Goal: Information Seeking & Learning: Learn about a topic

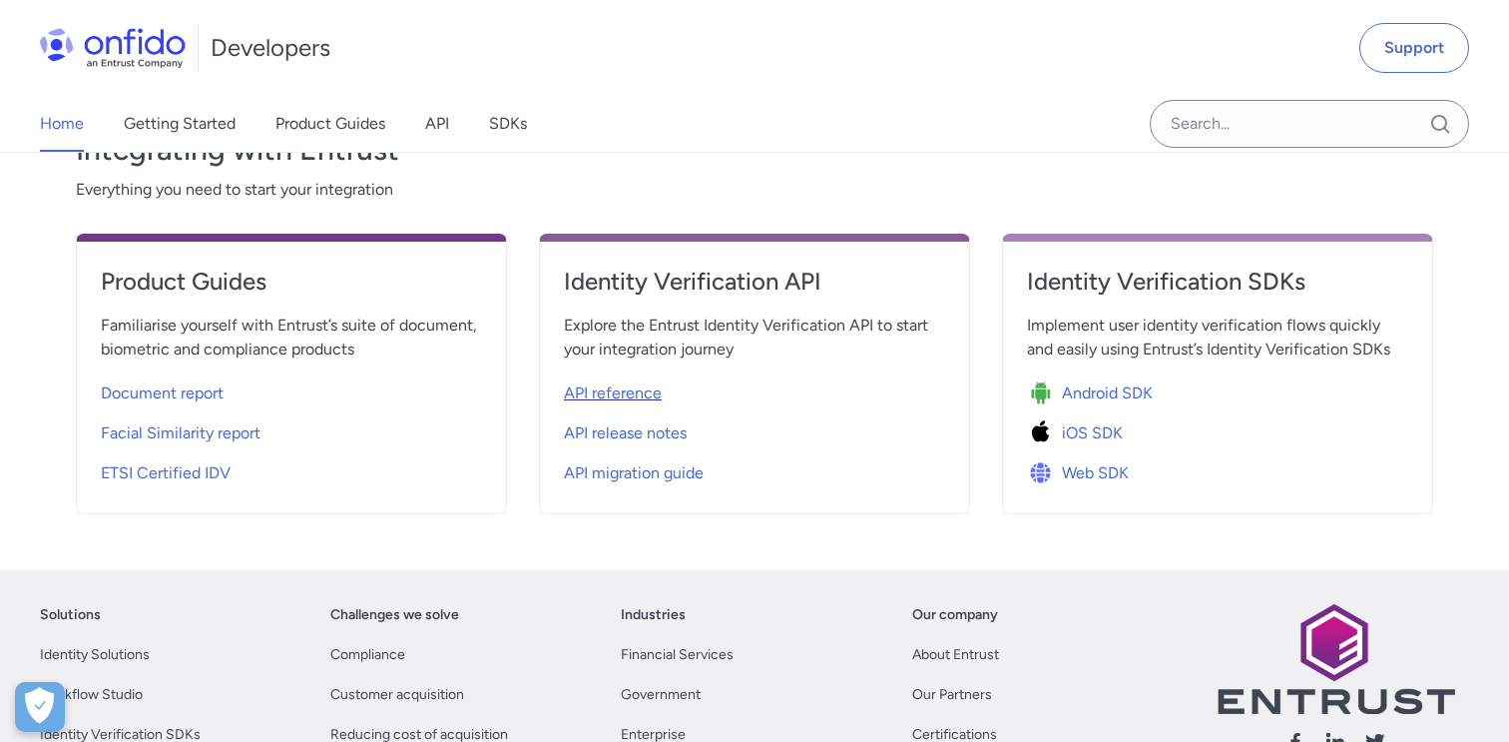
click at [597, 395] on span "API reference" at bounding box center [613, 393] width 98 height 24
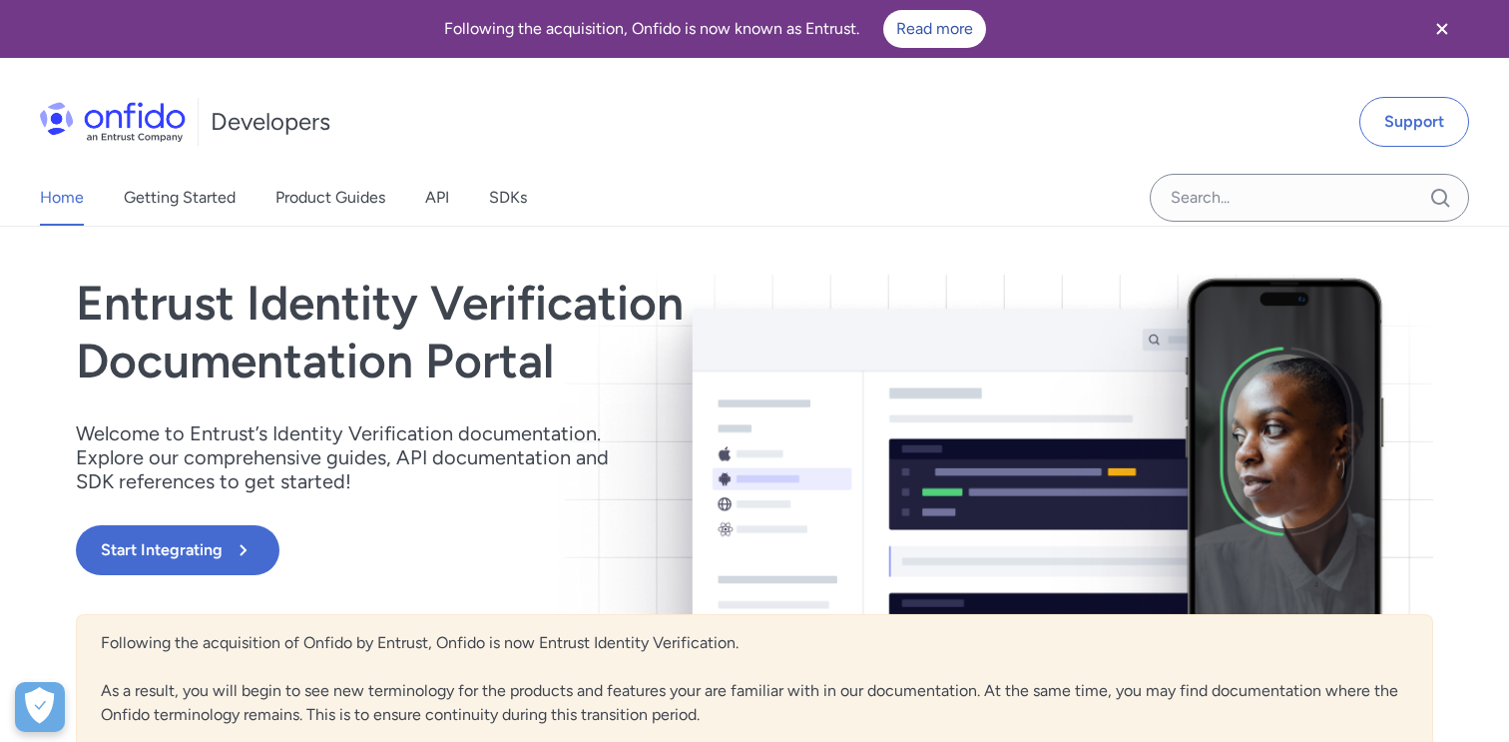
click at [177, 125] on img at bounding box center [113, 122] width 146 height 40
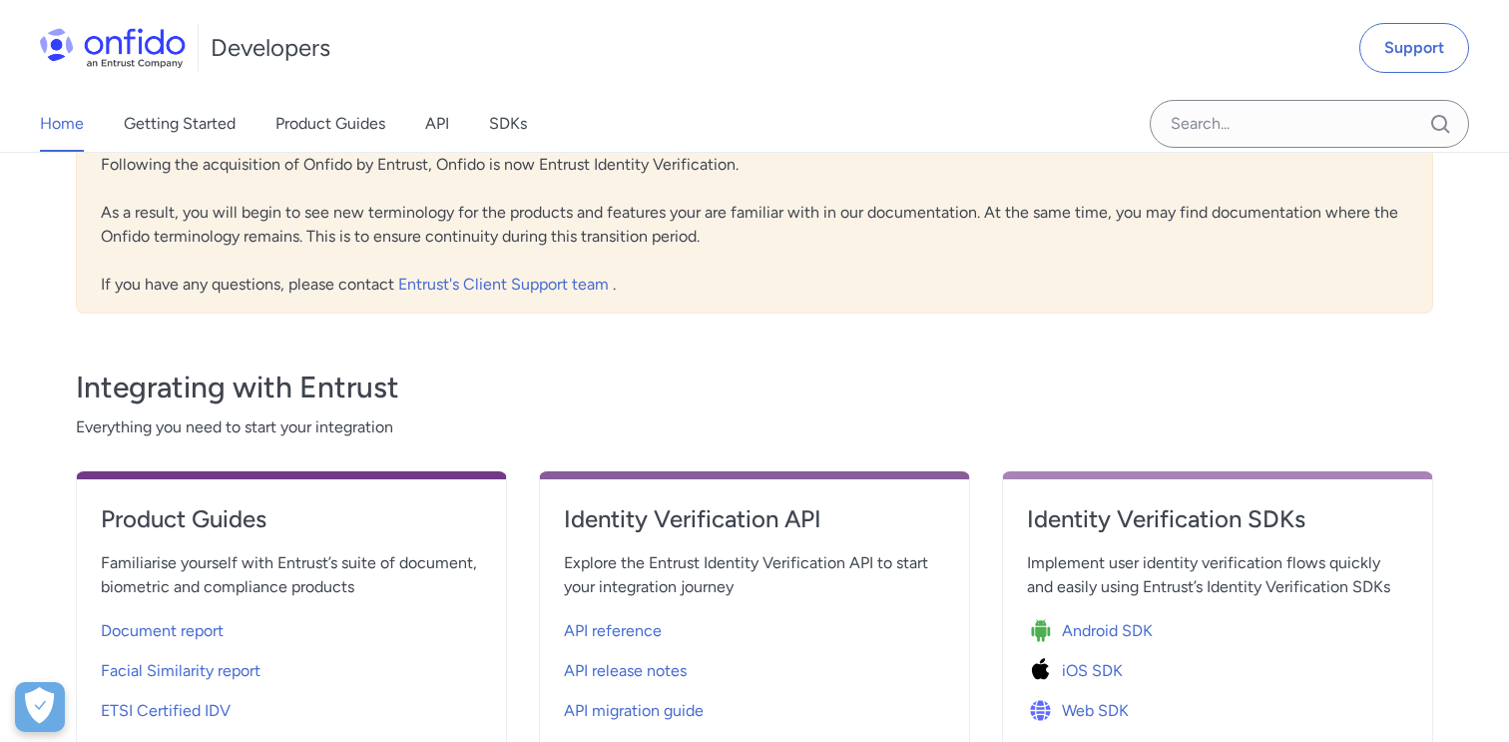
scroll to position [719, 0]
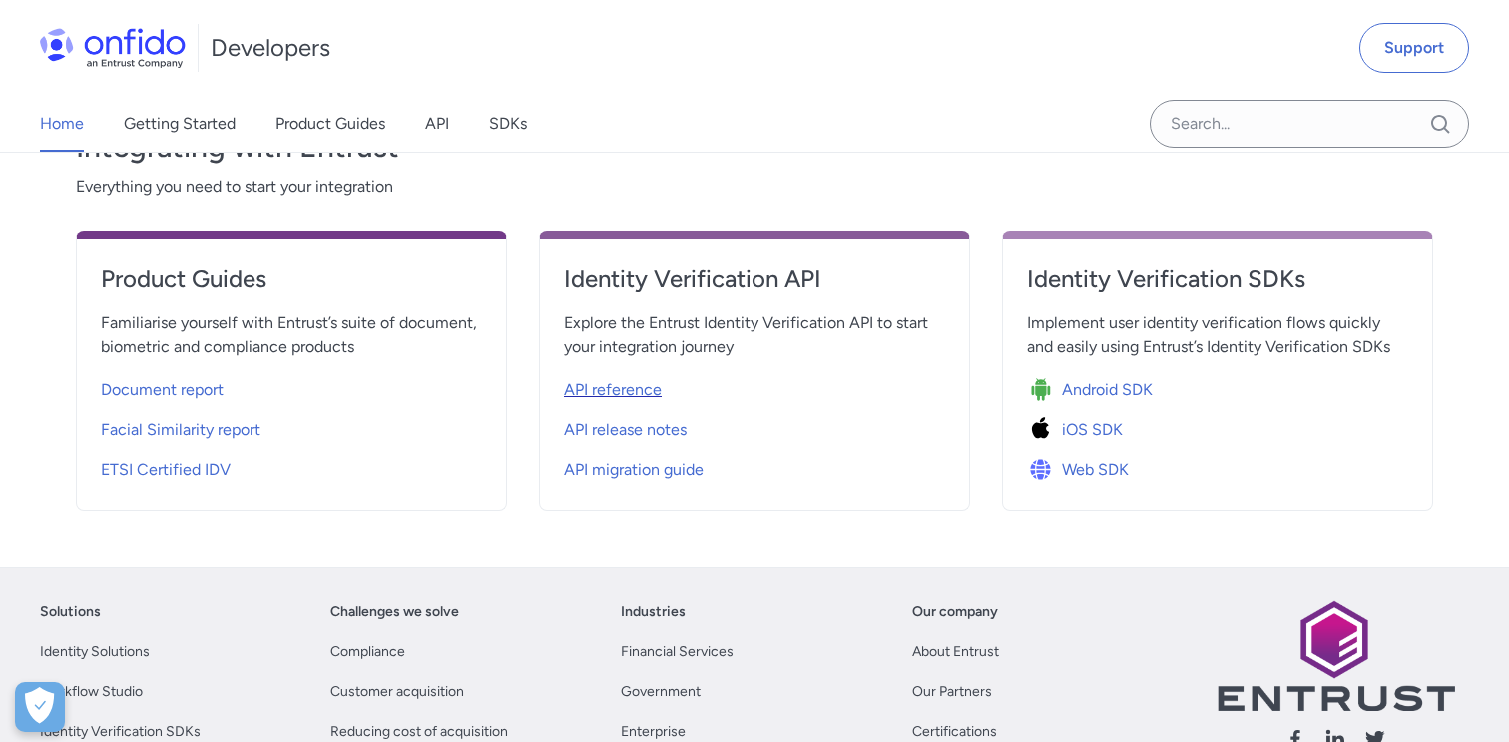
click at [635, 391] on span "API reference" at bounding box center [613, 390] width 98 height 24
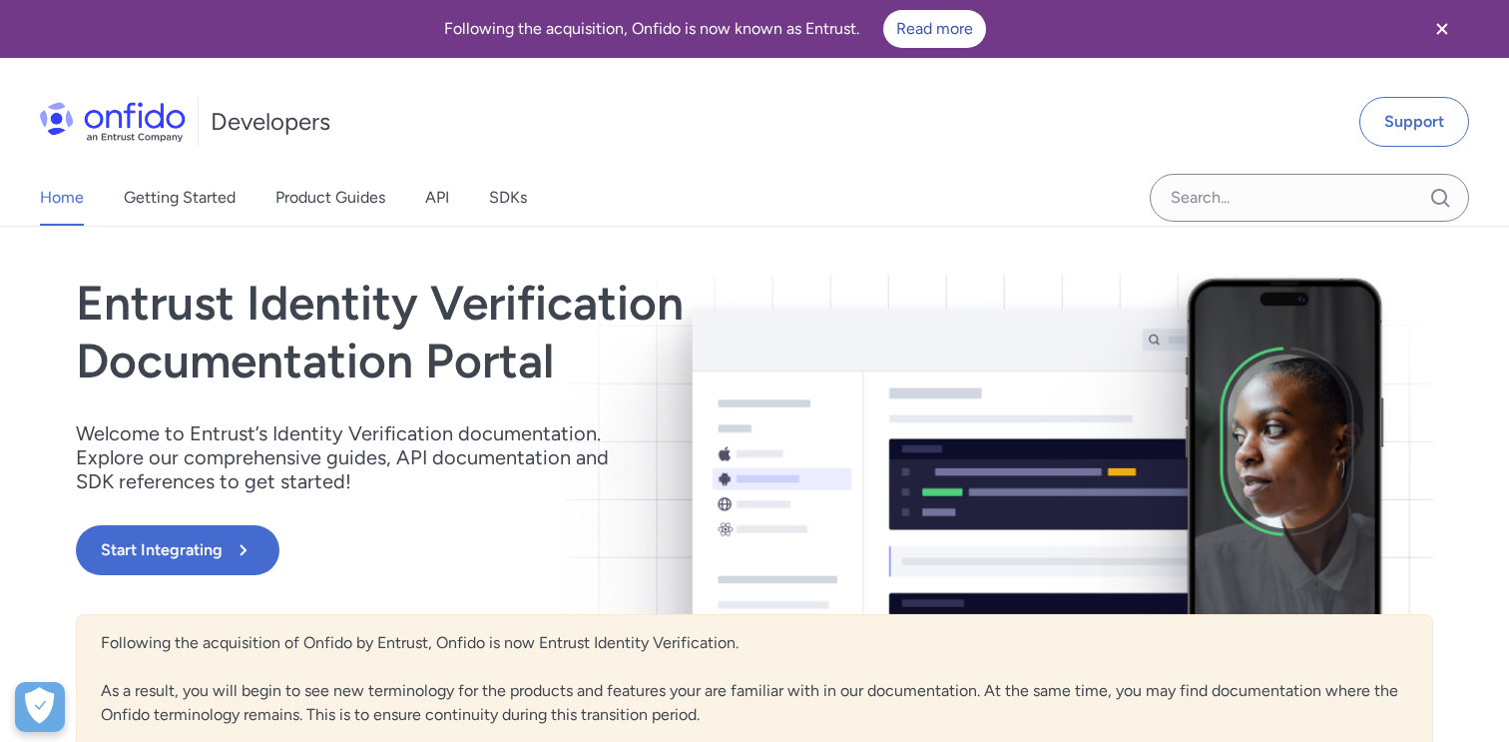
select select "http"
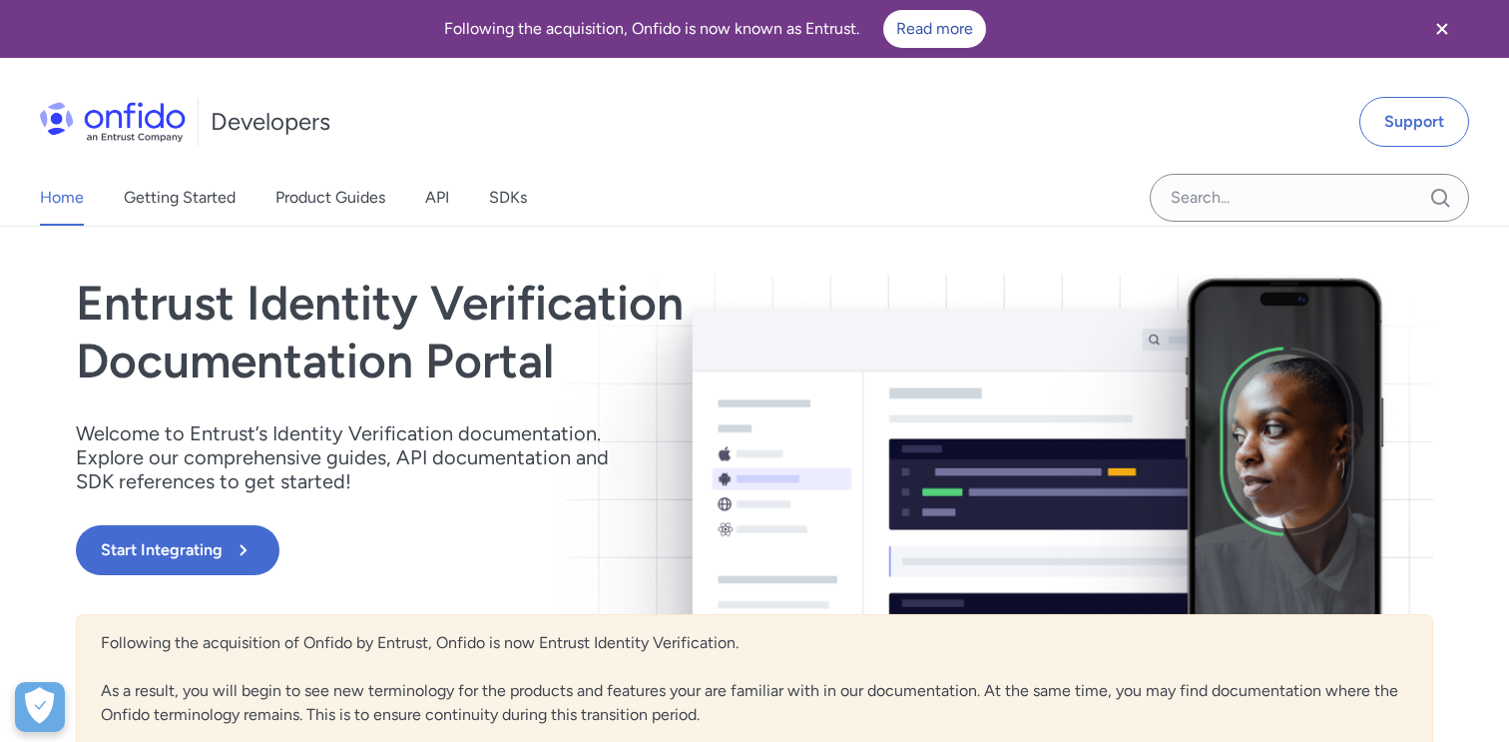
select select "http"
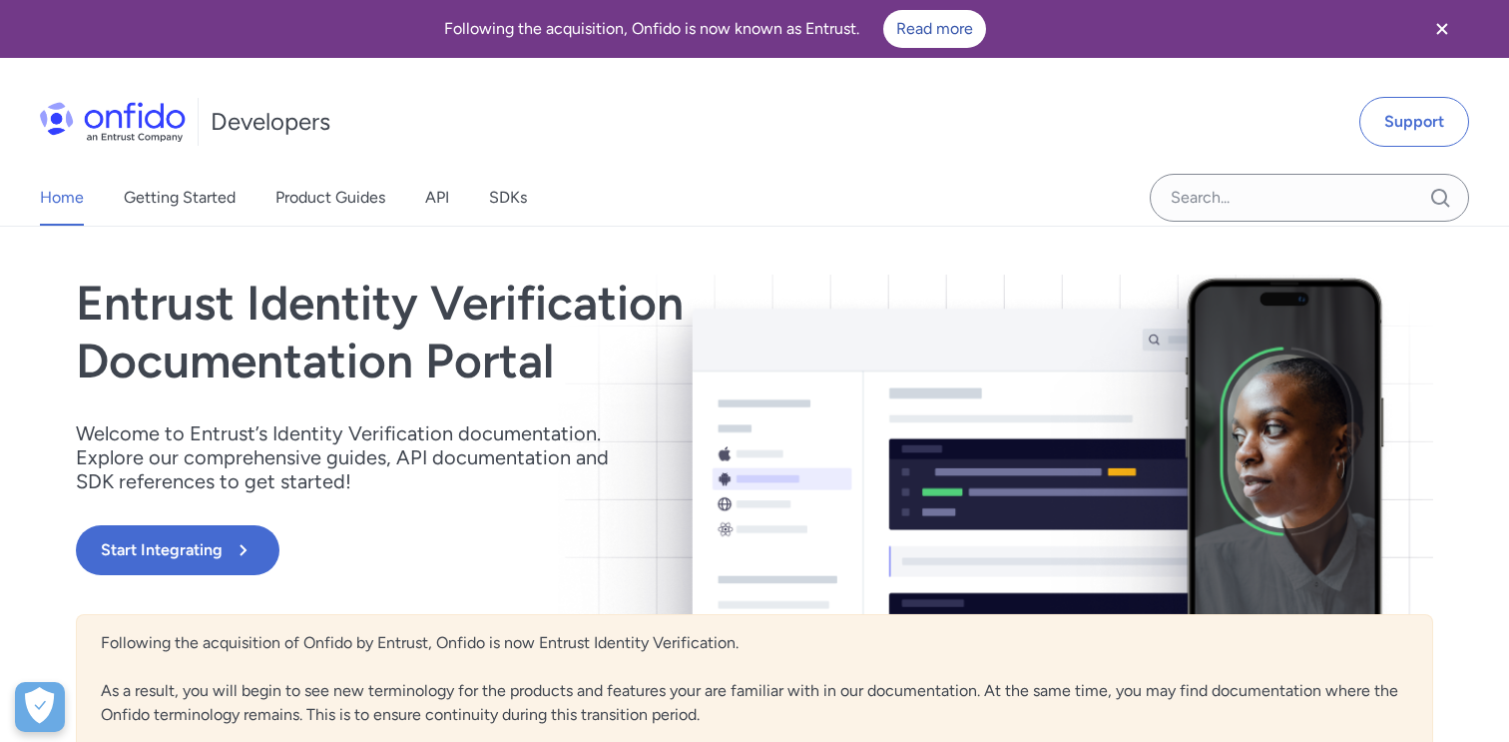
select select "http"
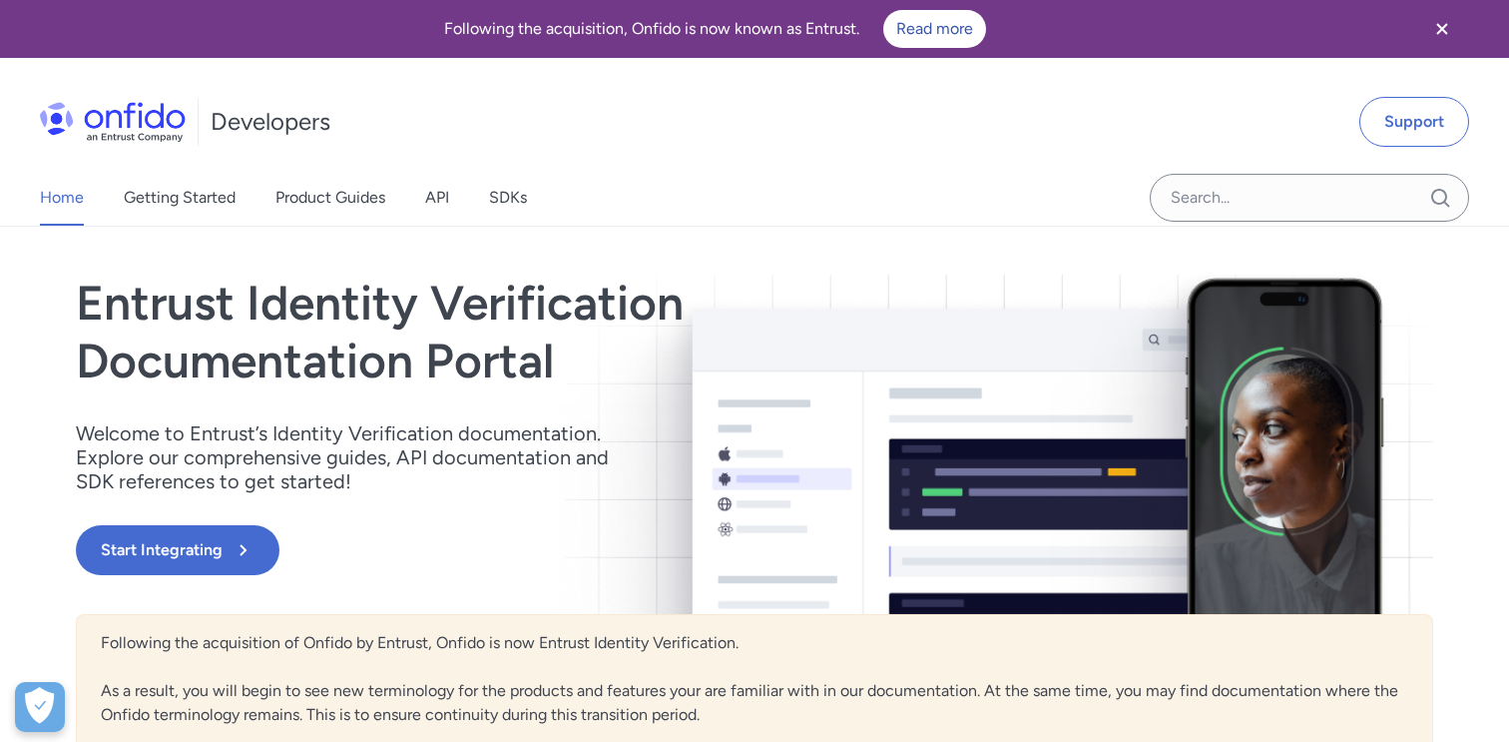
select select "http"
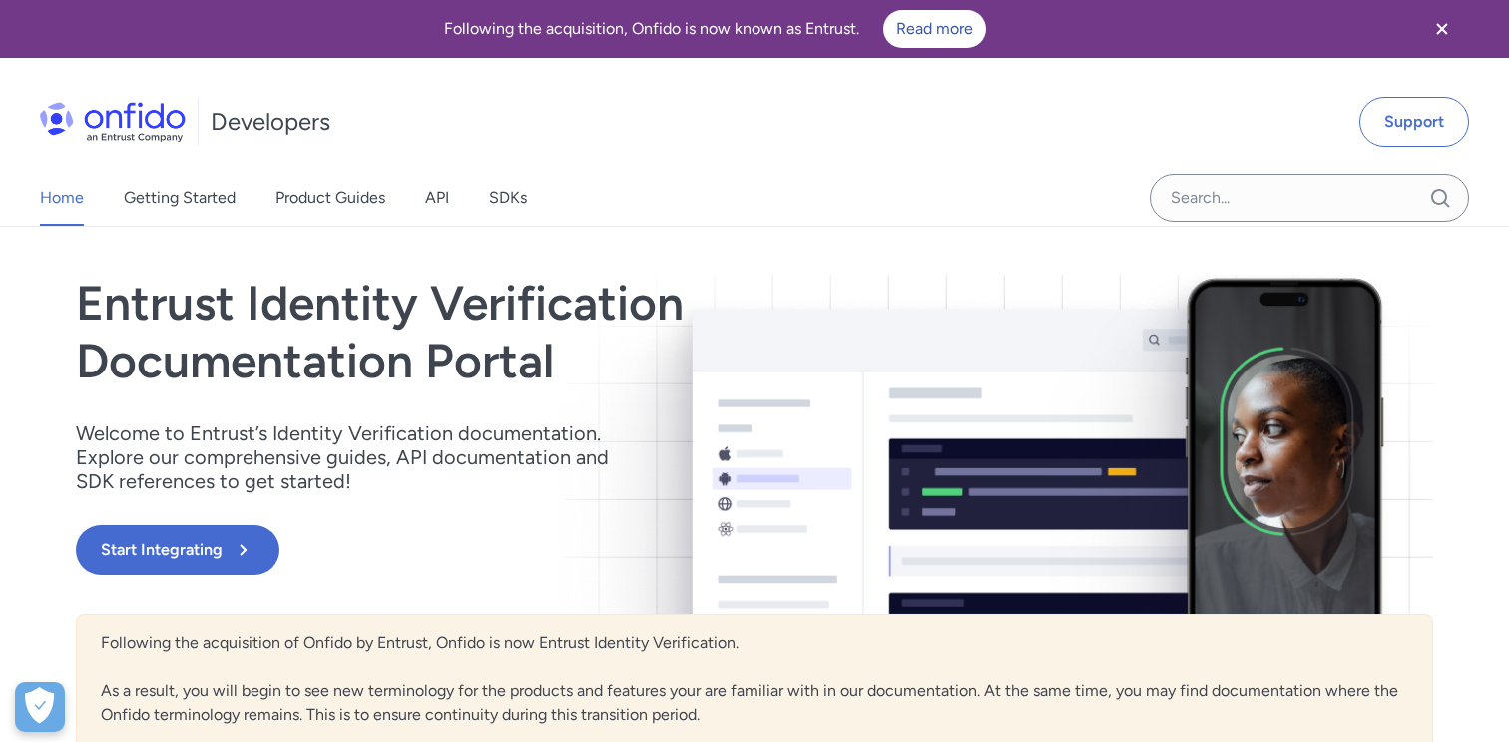
select select "http"
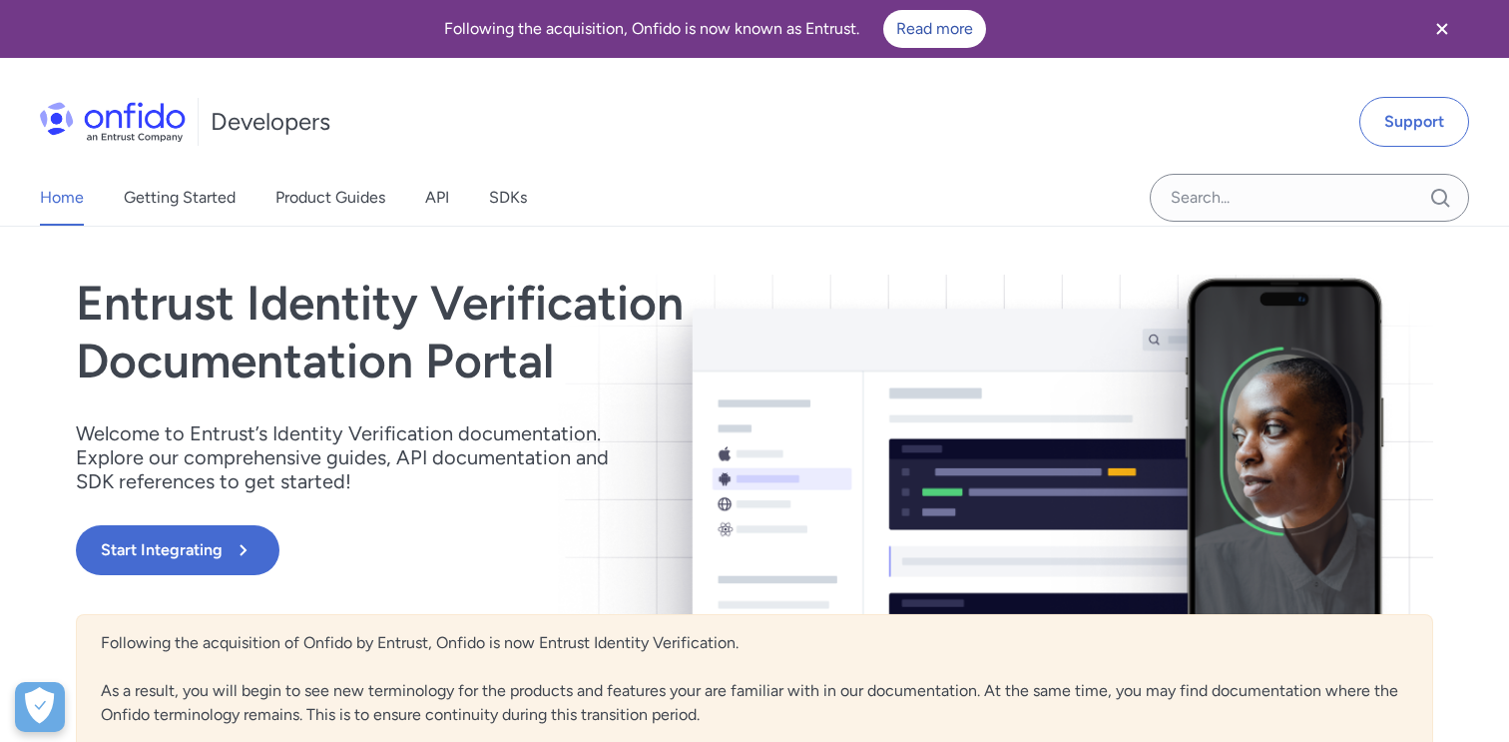
select select "http"
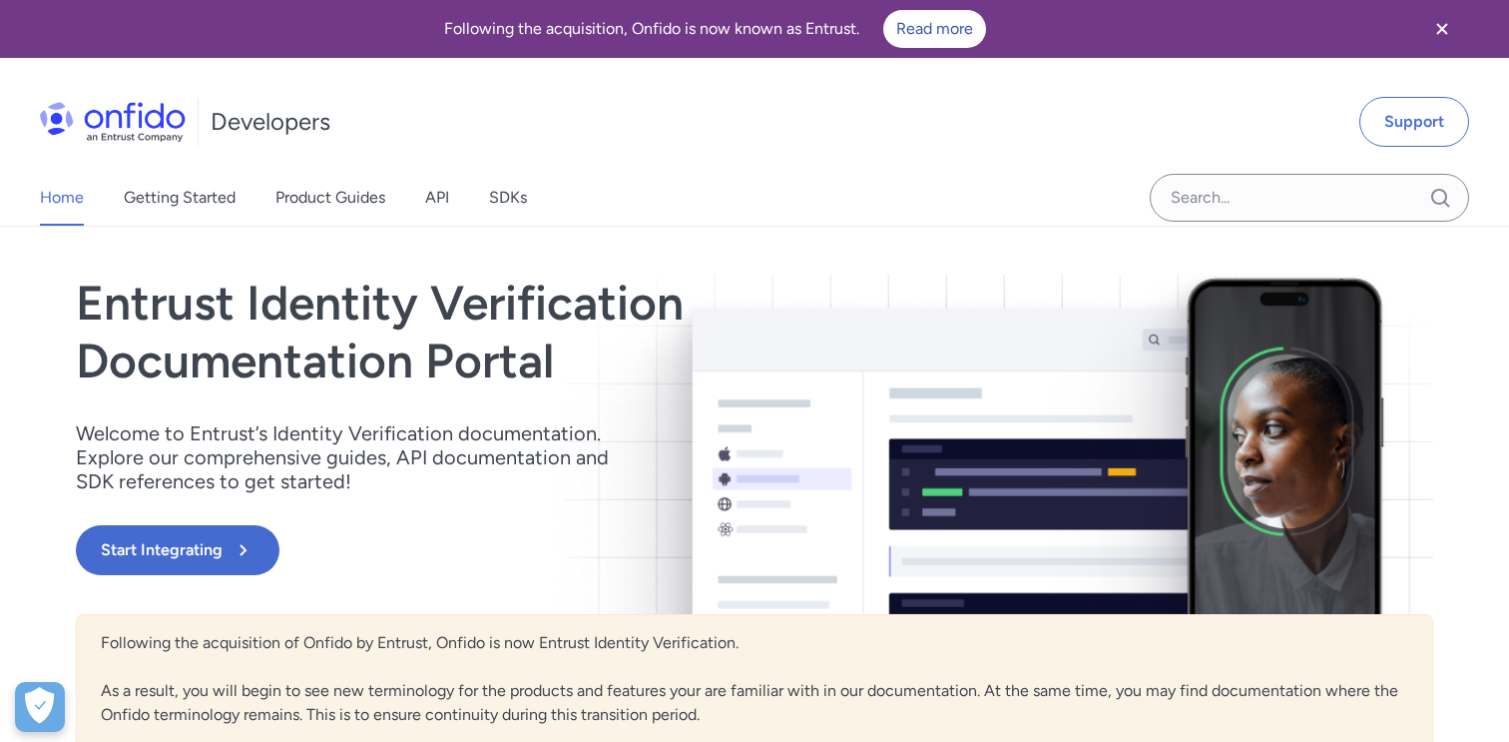
select select "http"
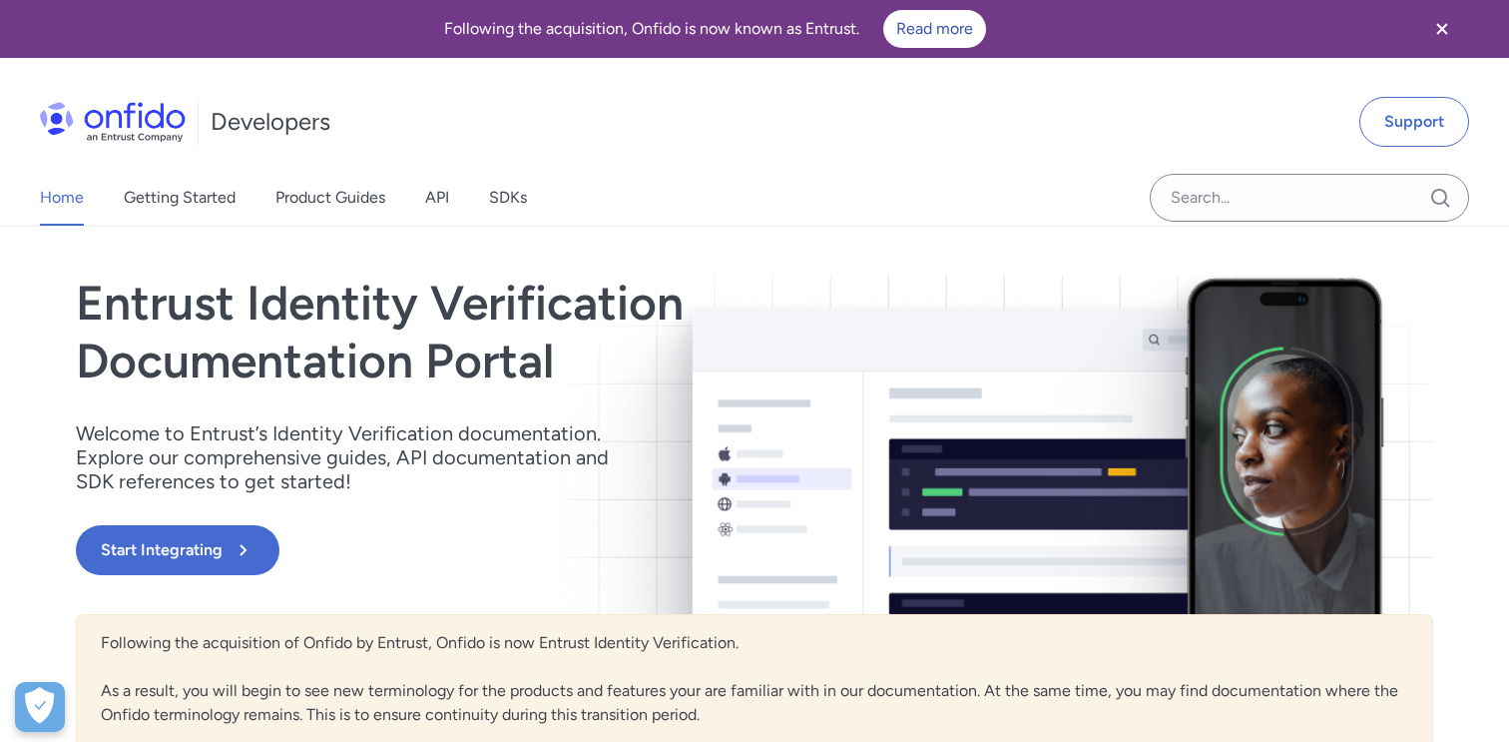
select select "http"
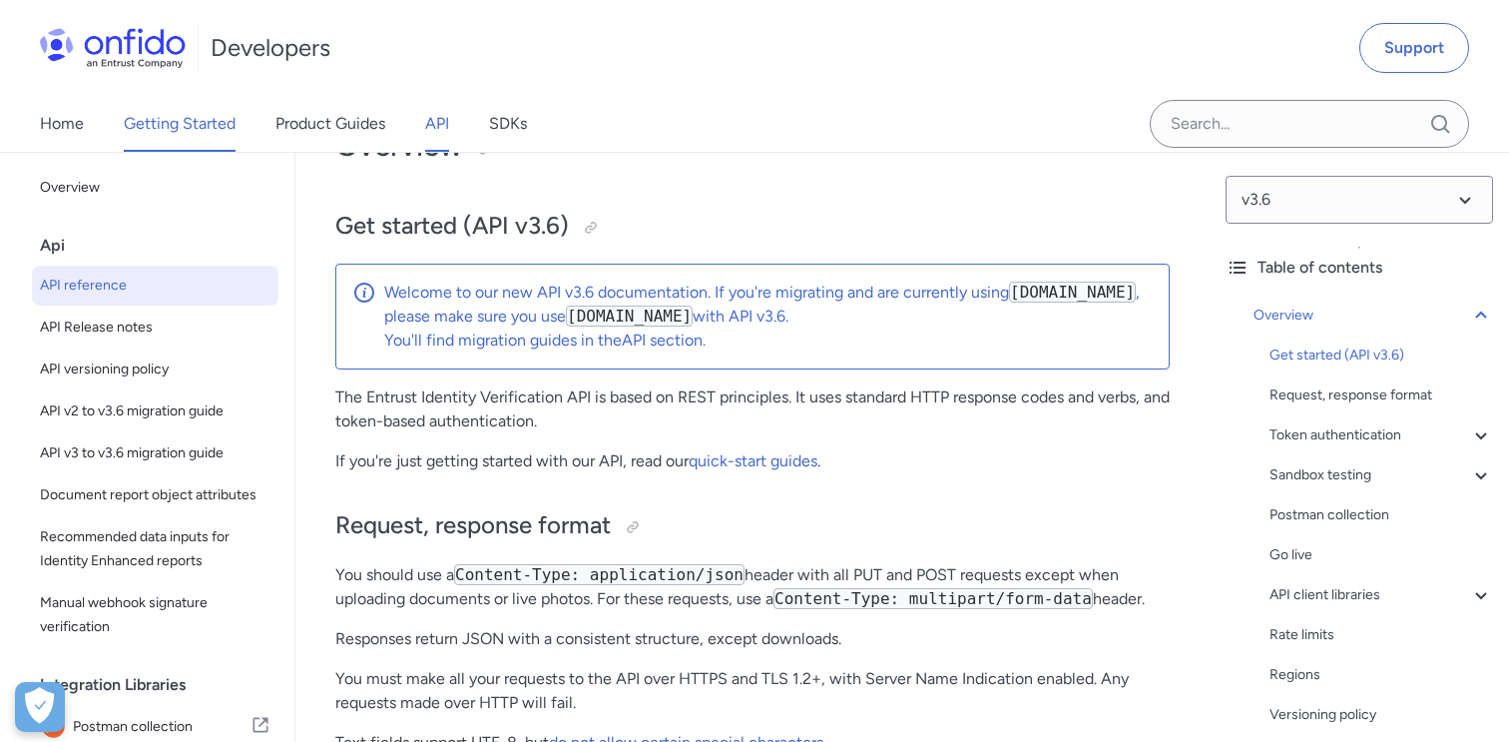
click at [140, 129] on link "Getting Started" at bounding box center [180, 124] width 112 height 56
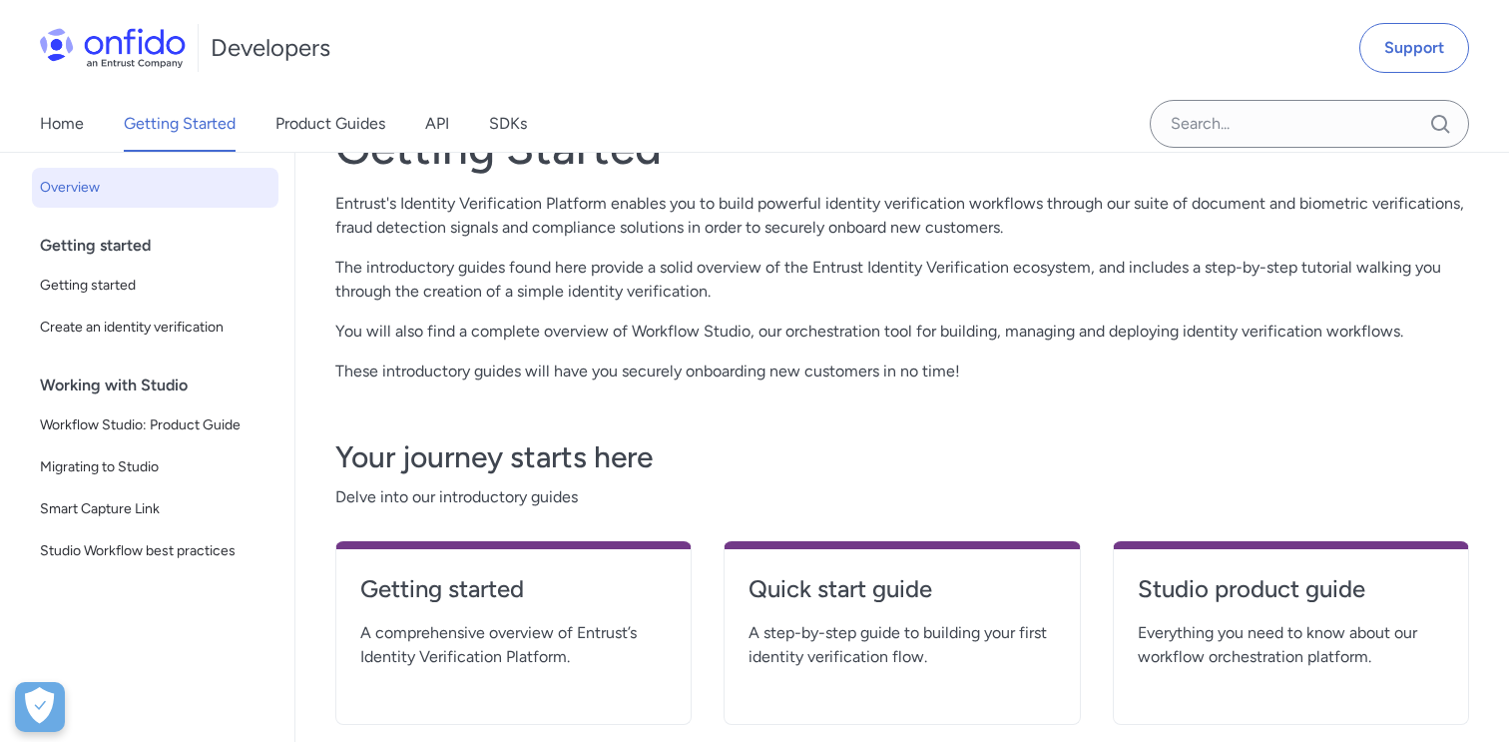
scroll to position [40, 0]
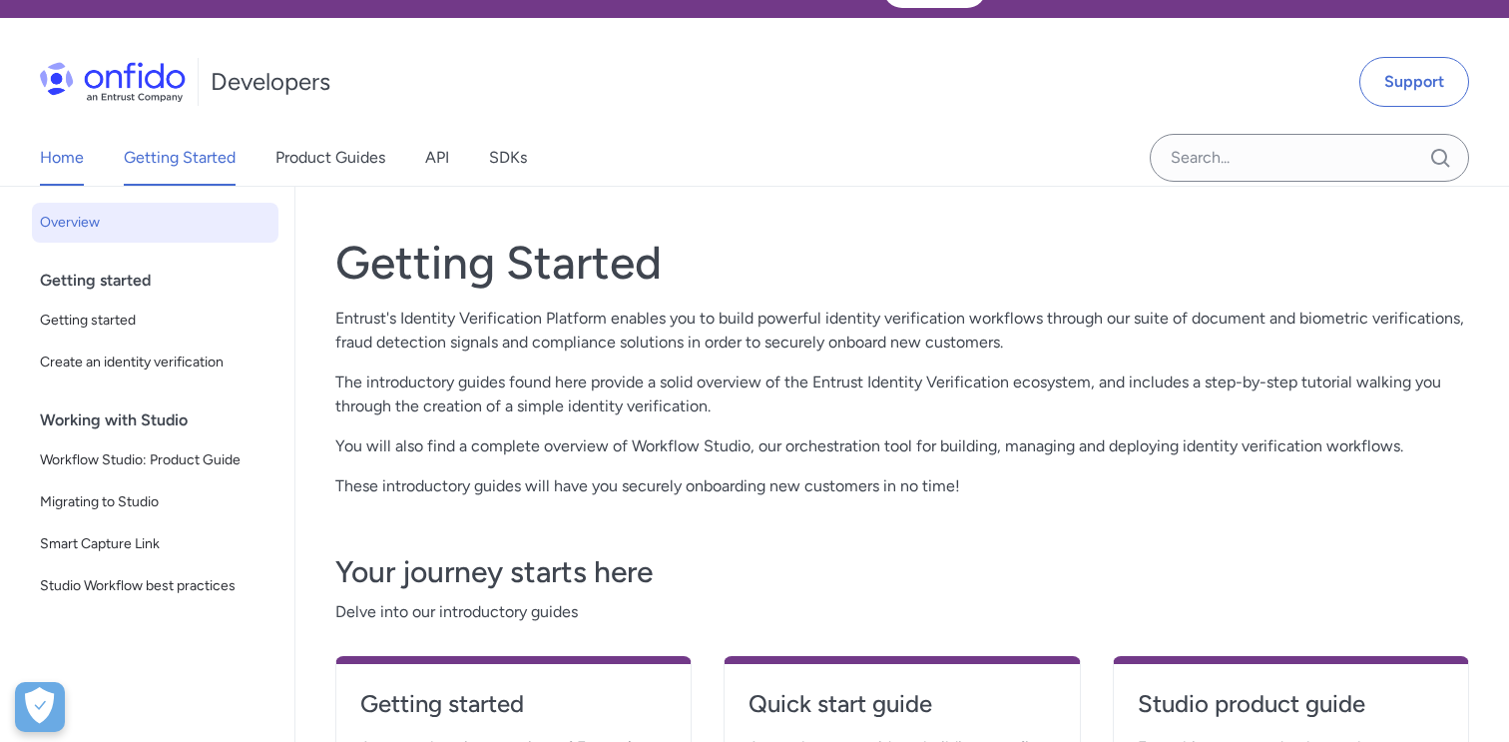
click at [58, 144] on link "Home" at bounding box center [62, 158] width 44 height 56
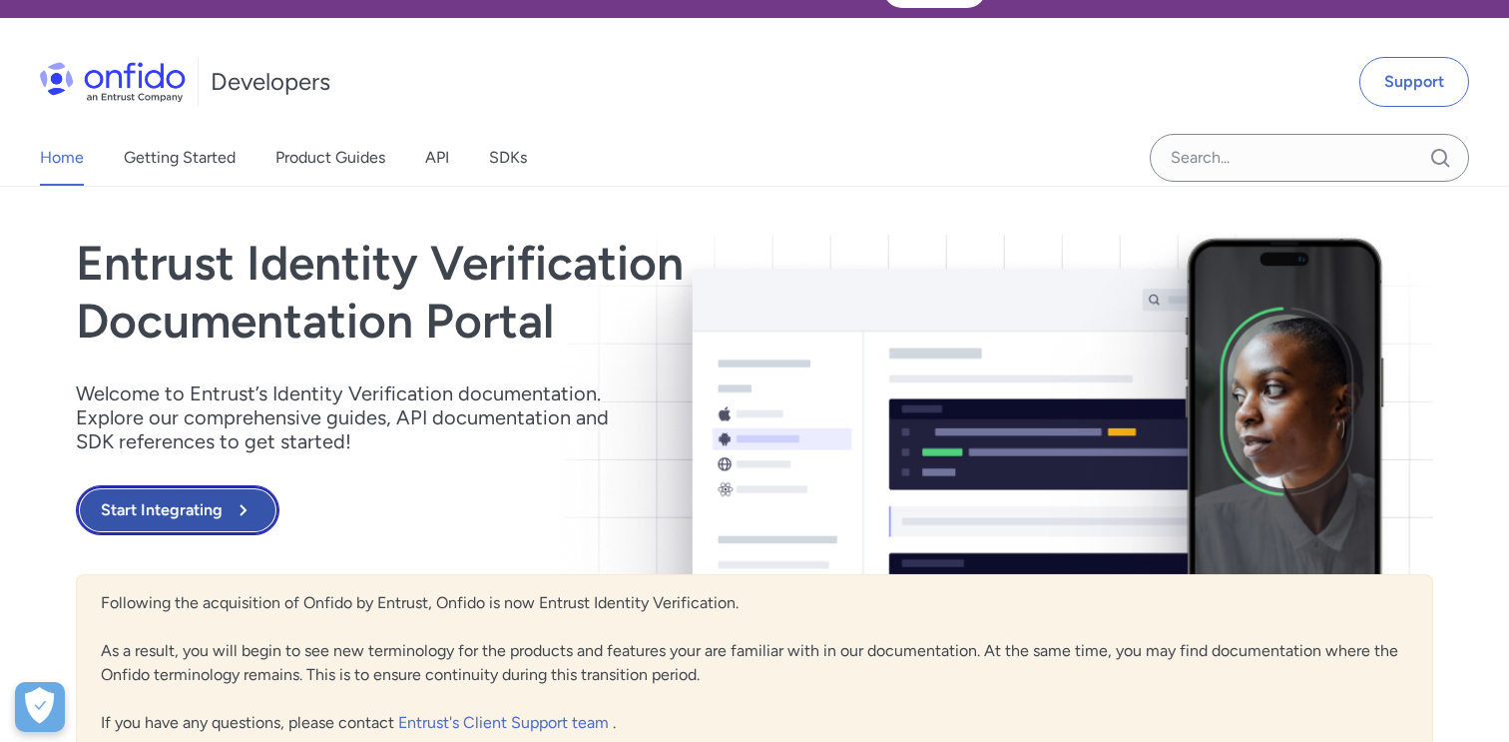
click at [232, 499] on icon at bounding box center [243, 510] width 24 height 24
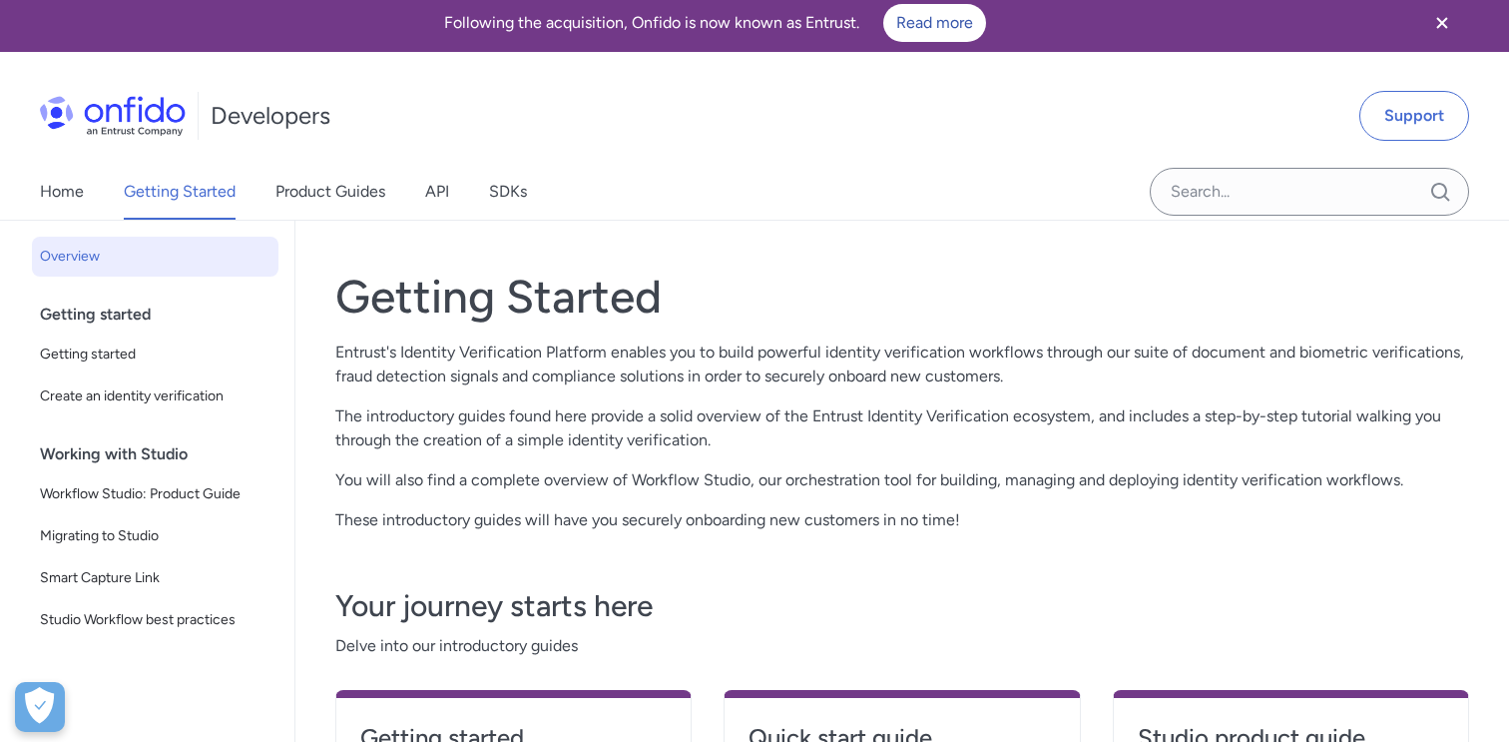
scroll to position [3, 0]
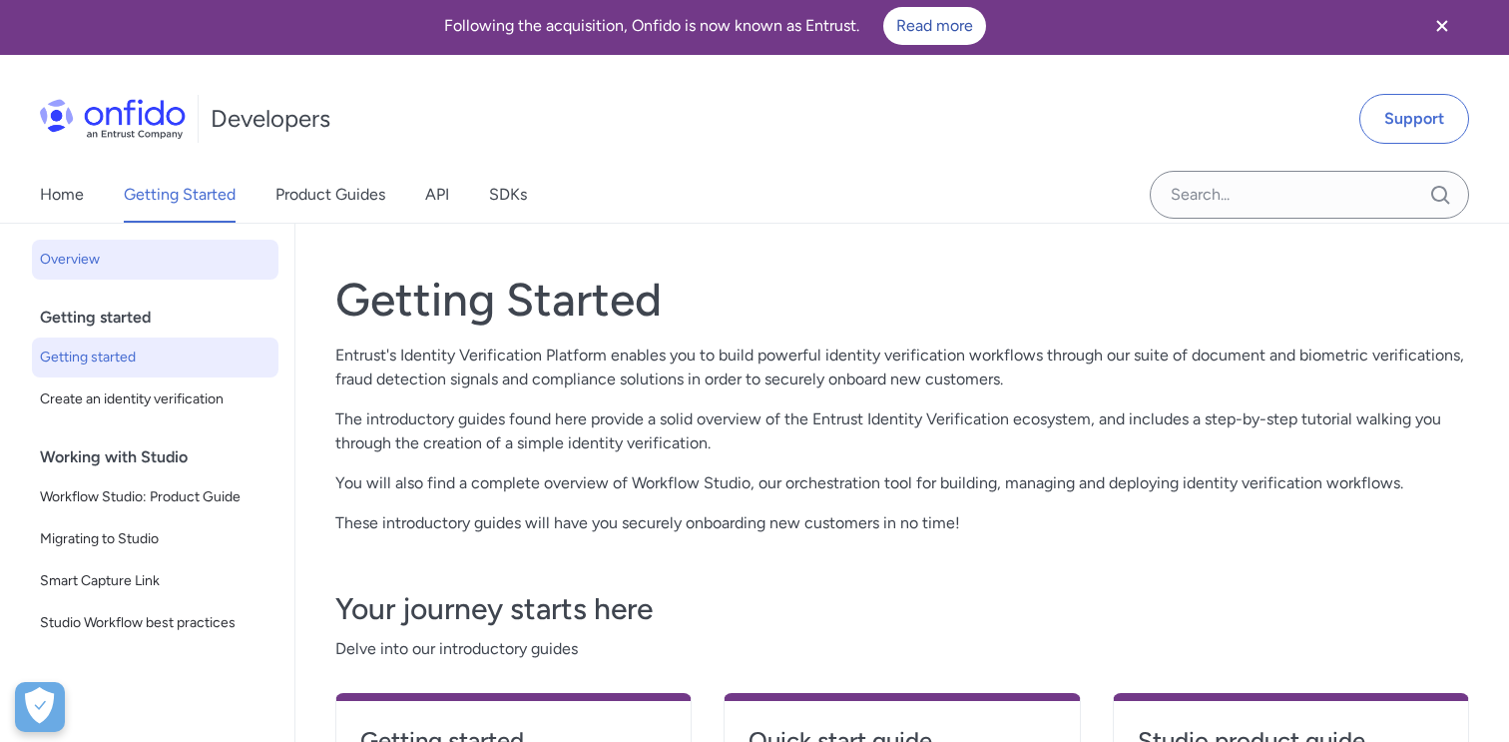
click at [177, 370] on link "Getting started" at bounding box center [155, 357] width 247 height 40
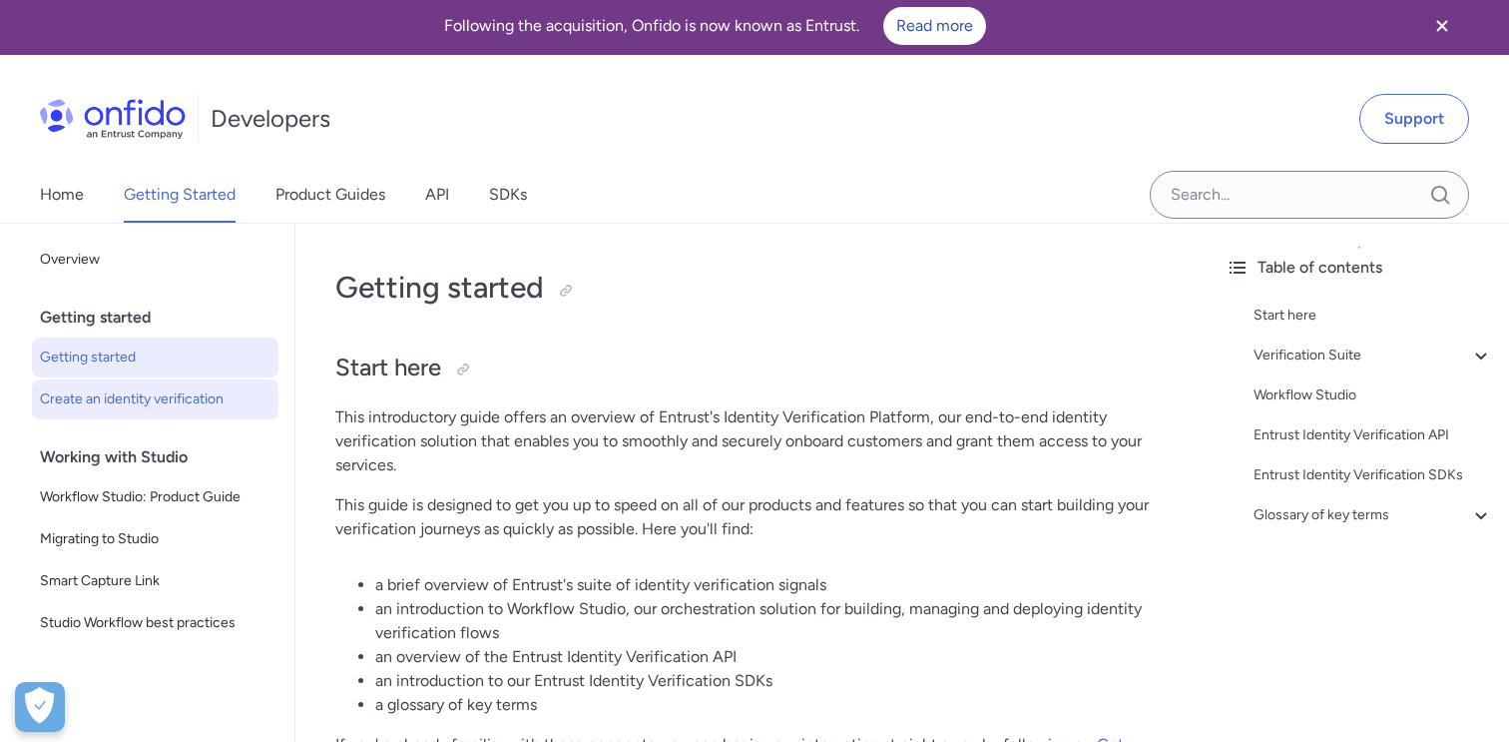
click at [181, 399] on span "Create an identity verification" at bounding box center [155, 399] width 231 height 24
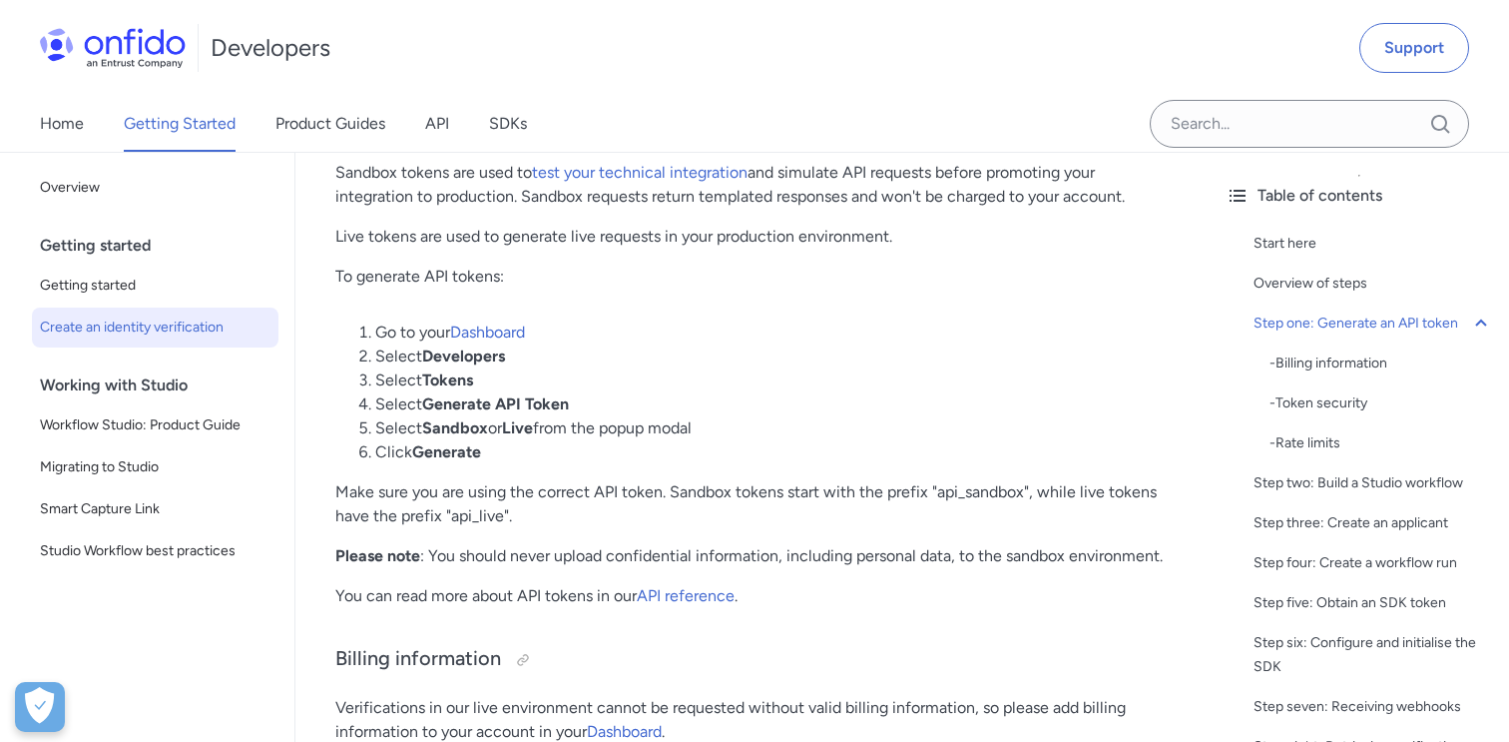
scroll to position [1232, 0]
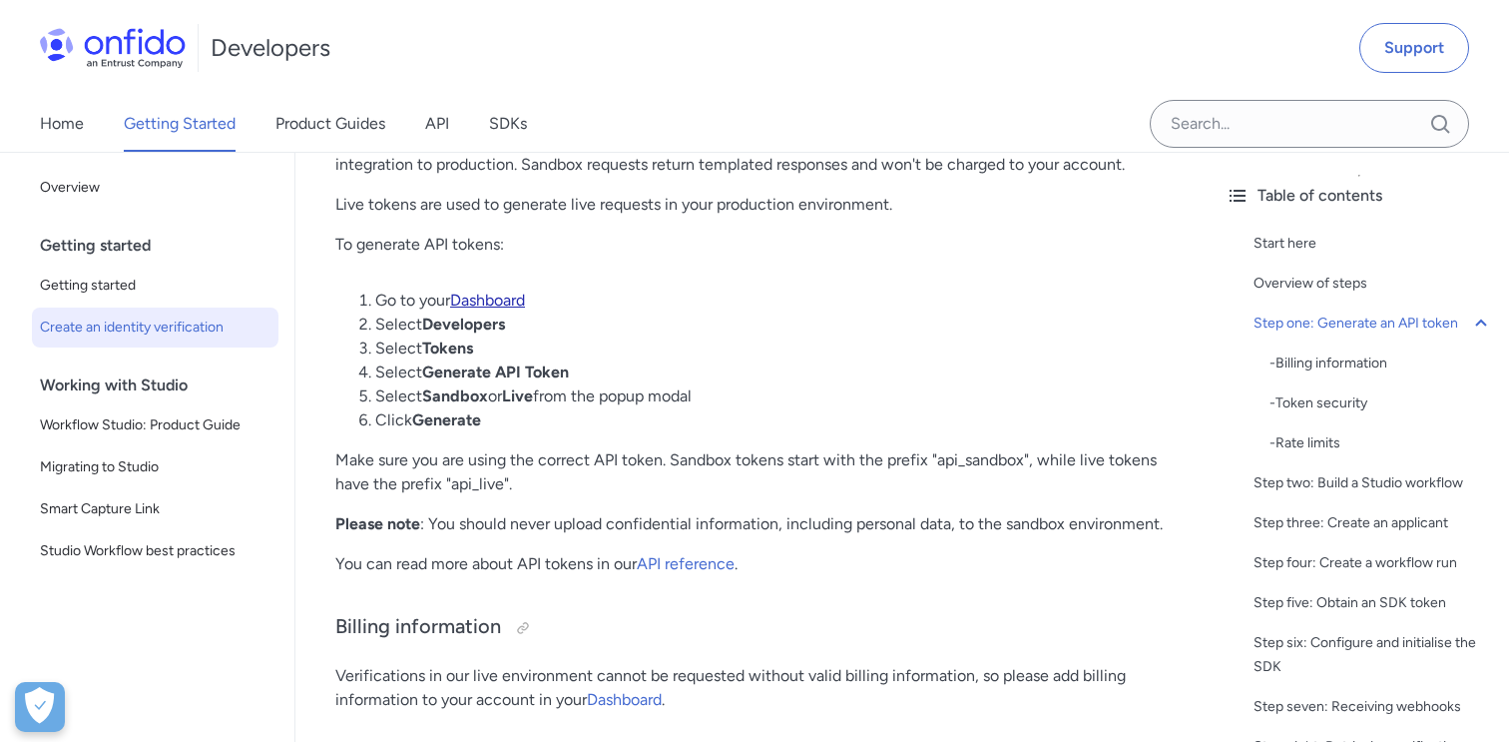
click at [479, 307] on link "Dashboard" at bounding box center [487, 300] width 75 height 19
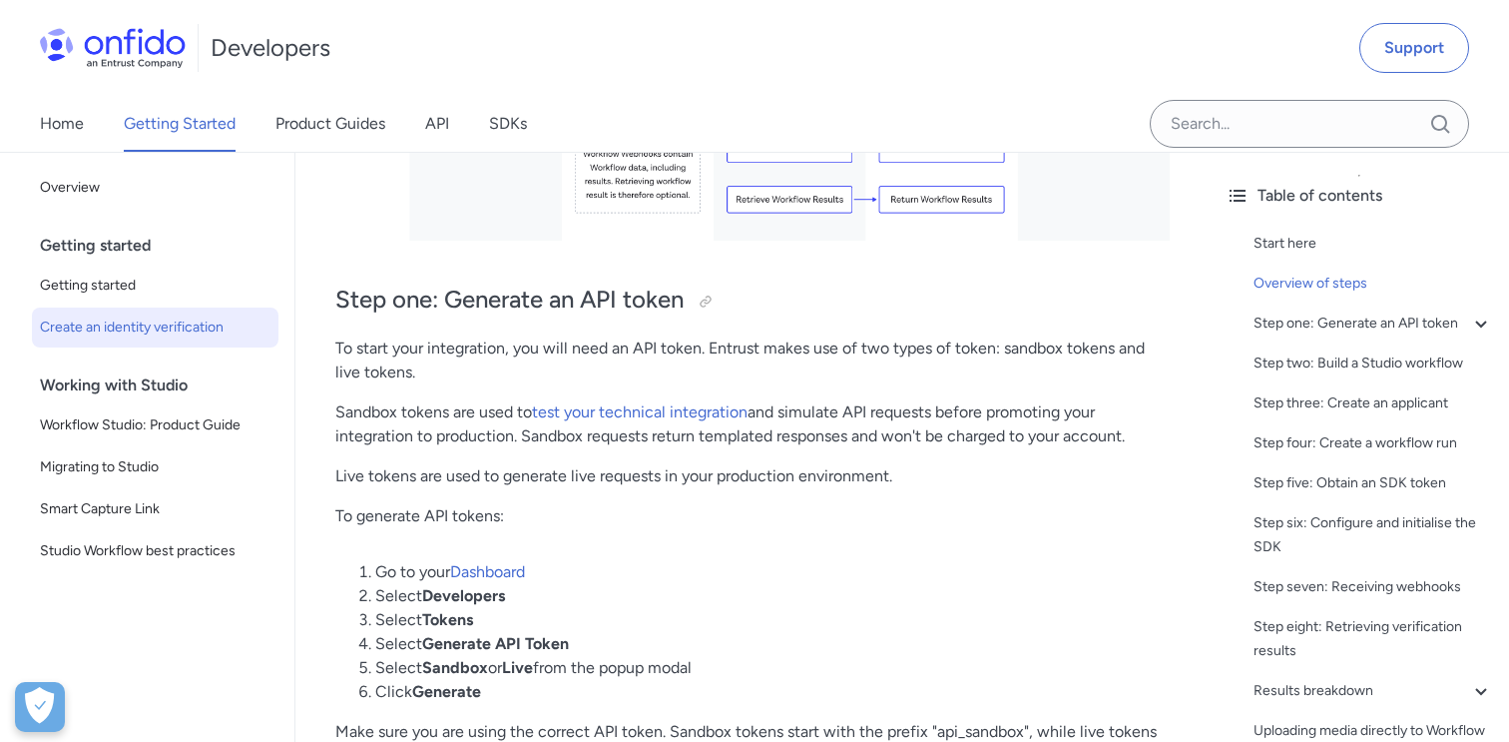
scroll to position [963, 0]
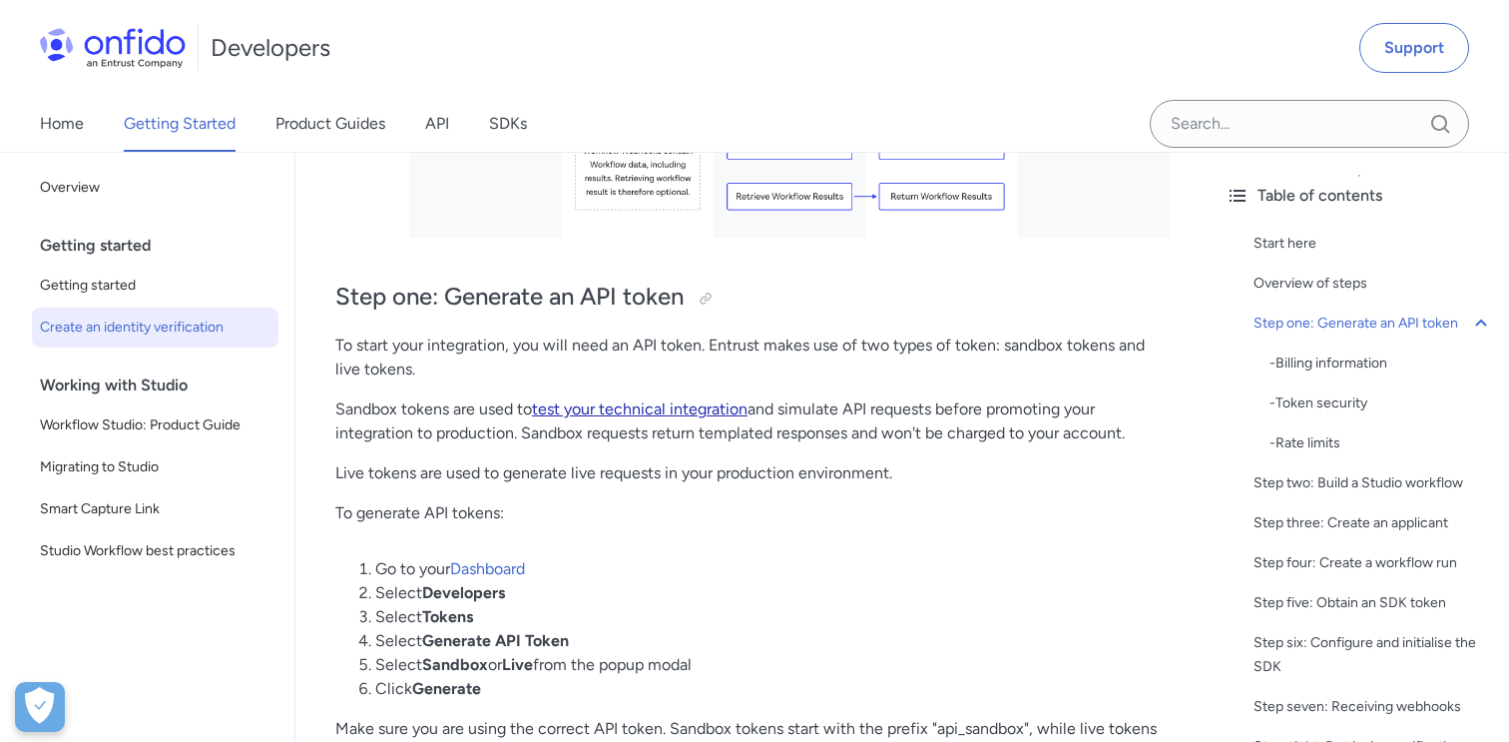
click at [627, 408] on link "test your technical integration" at bounding box center [640, 408] width 216 height 19
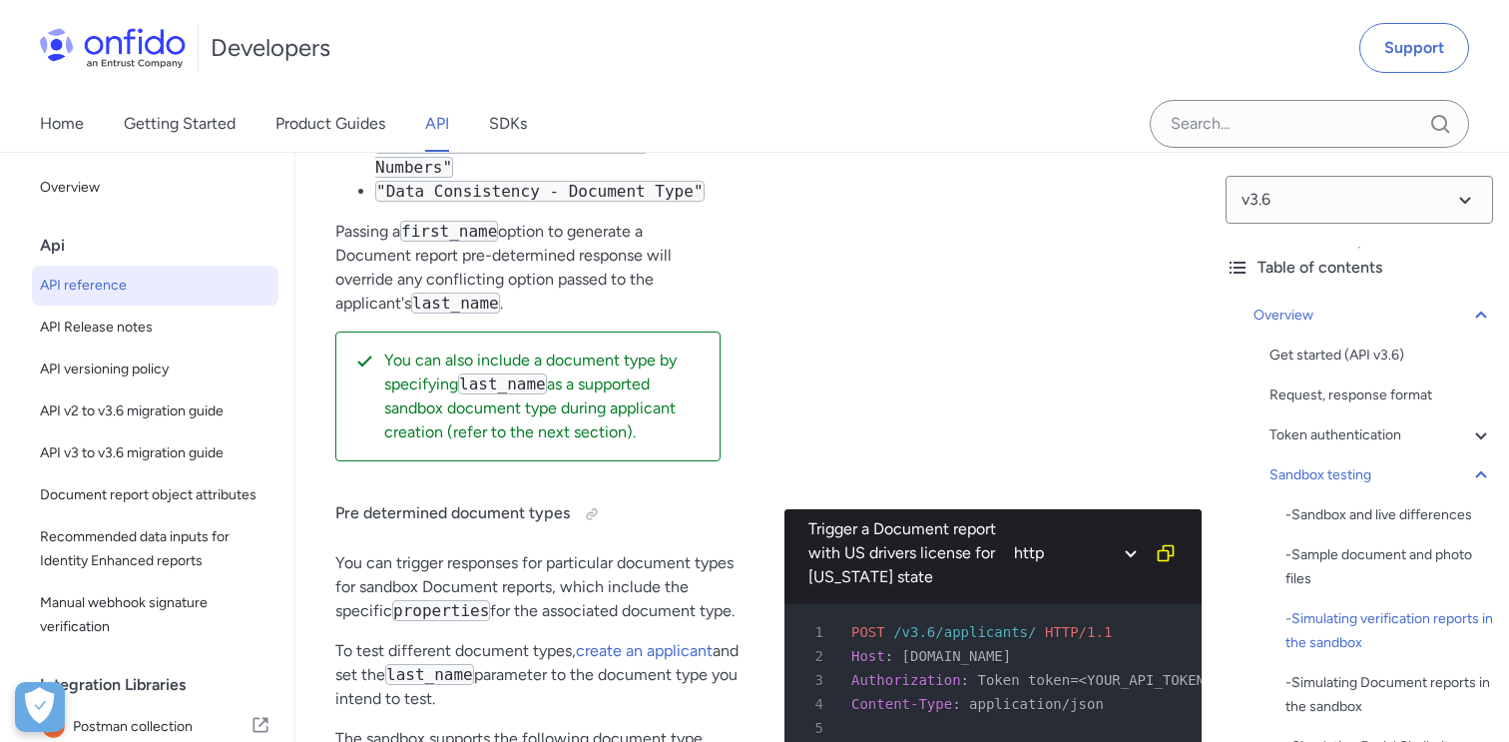
scroll to position [6338, 0]
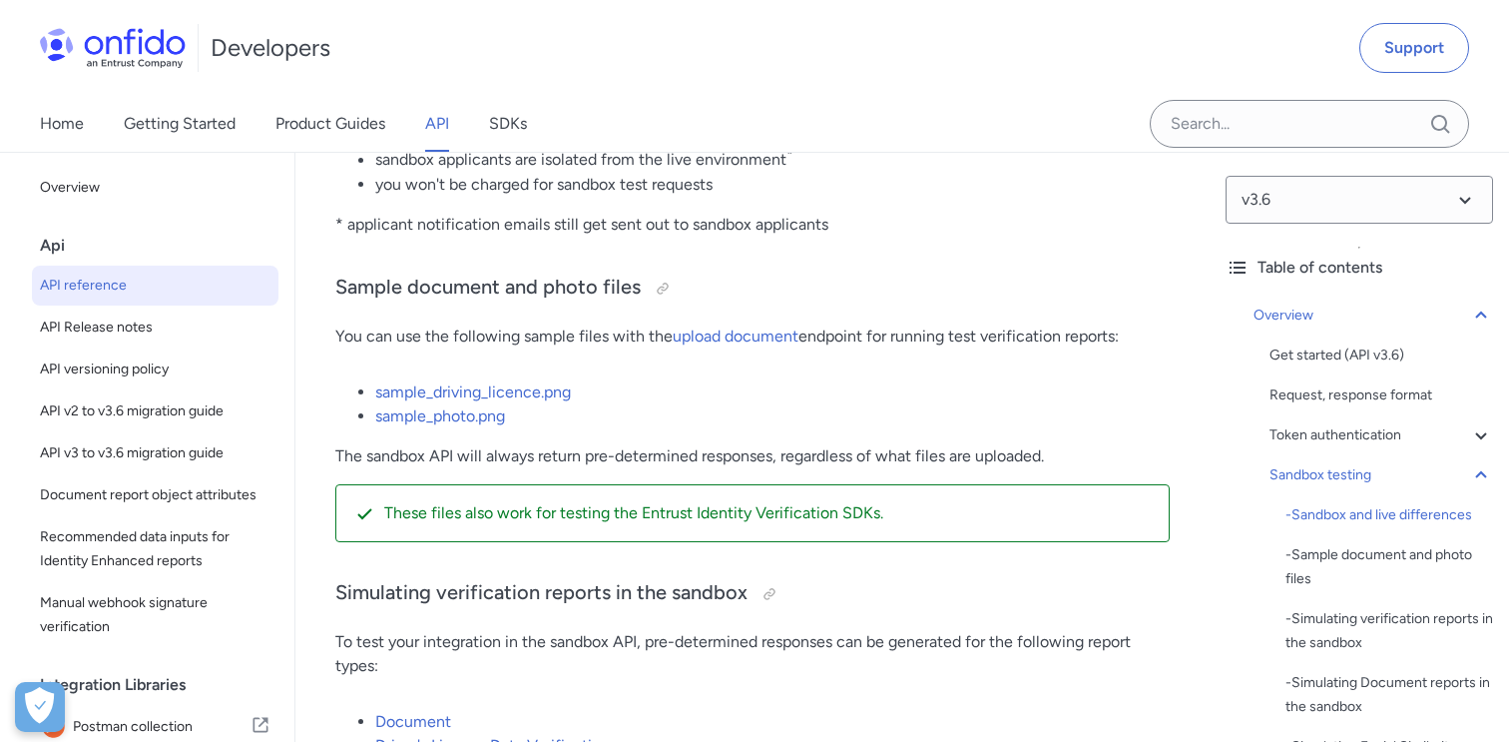
scroll to position [3812, 0]
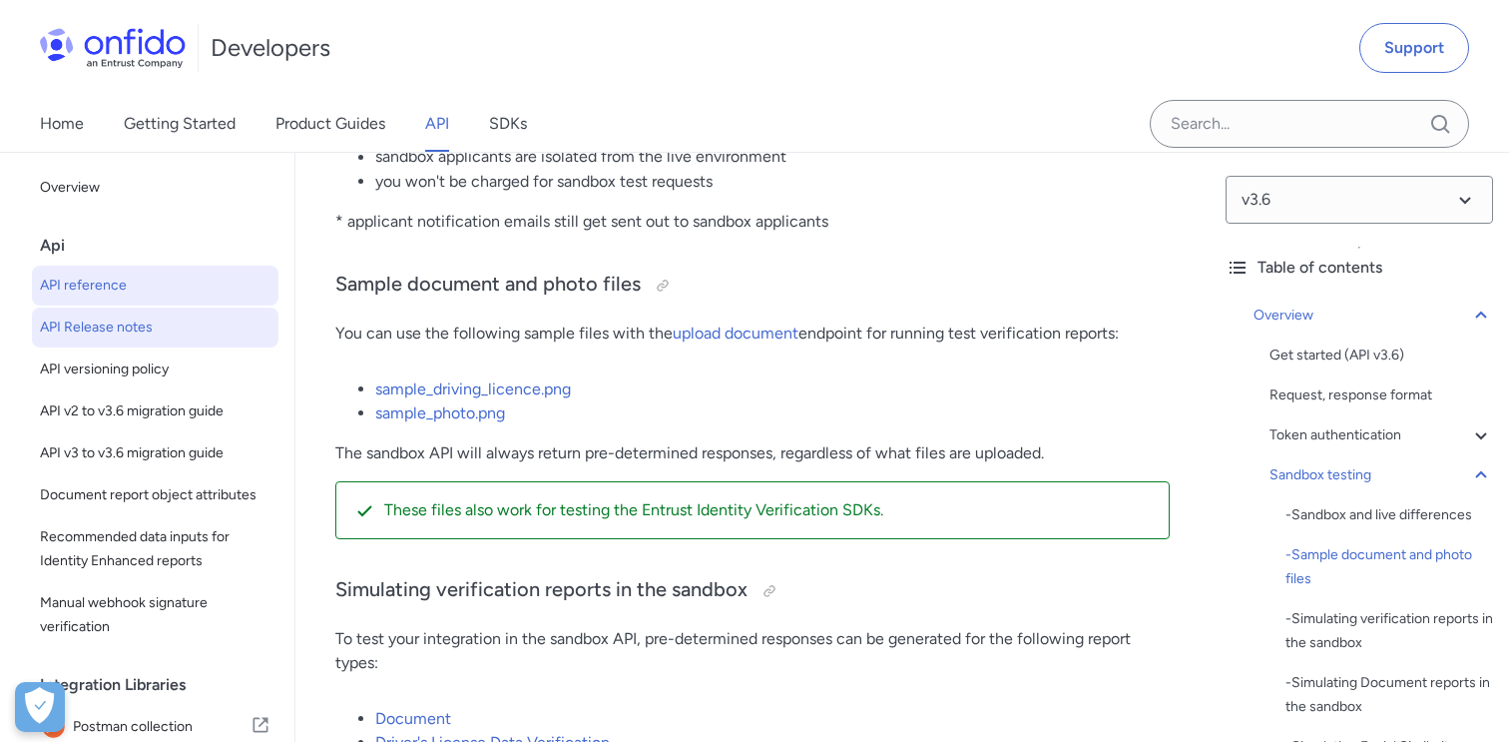
click at [157, 328] on span "API Release notes" at bounding box center [155, 327] width 231 height 24
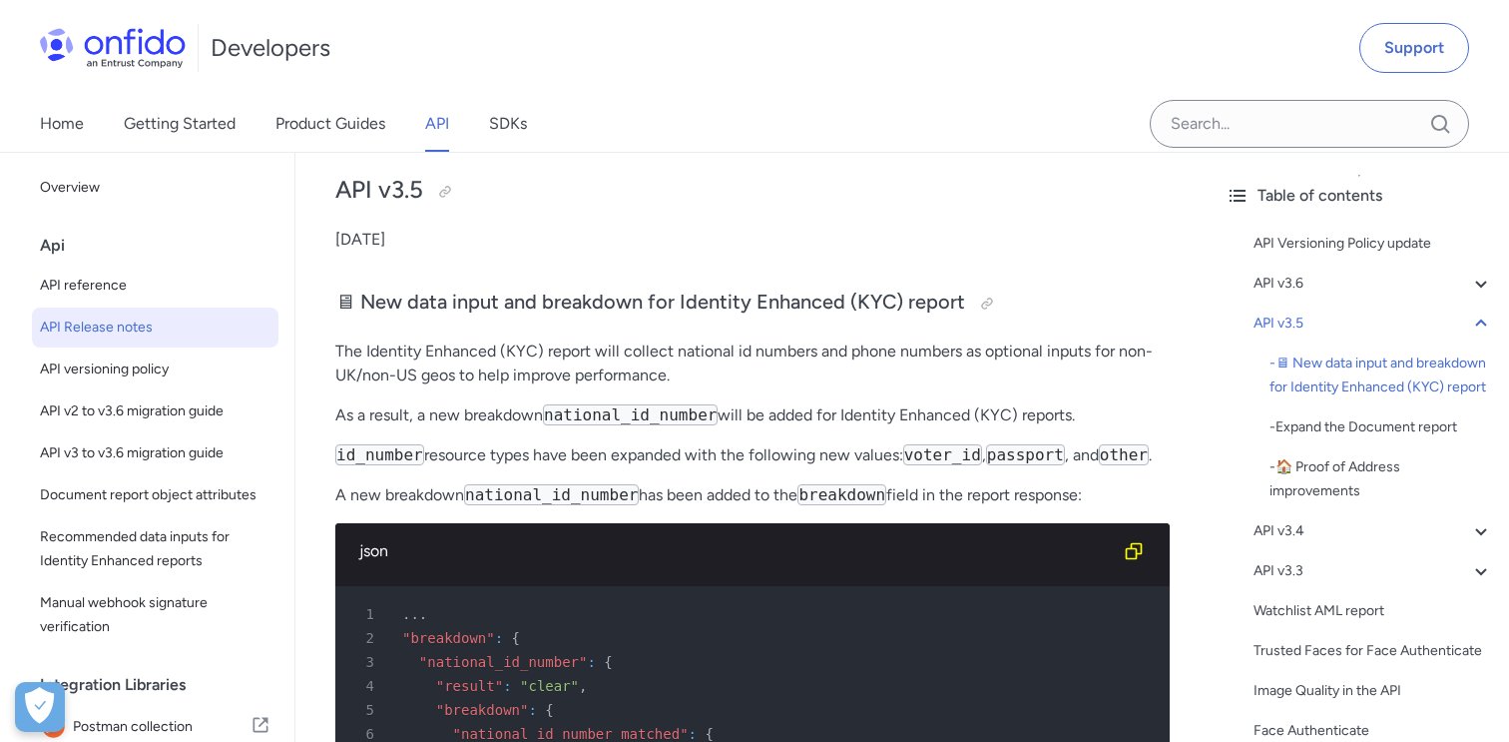
scroll to position [979, 0]
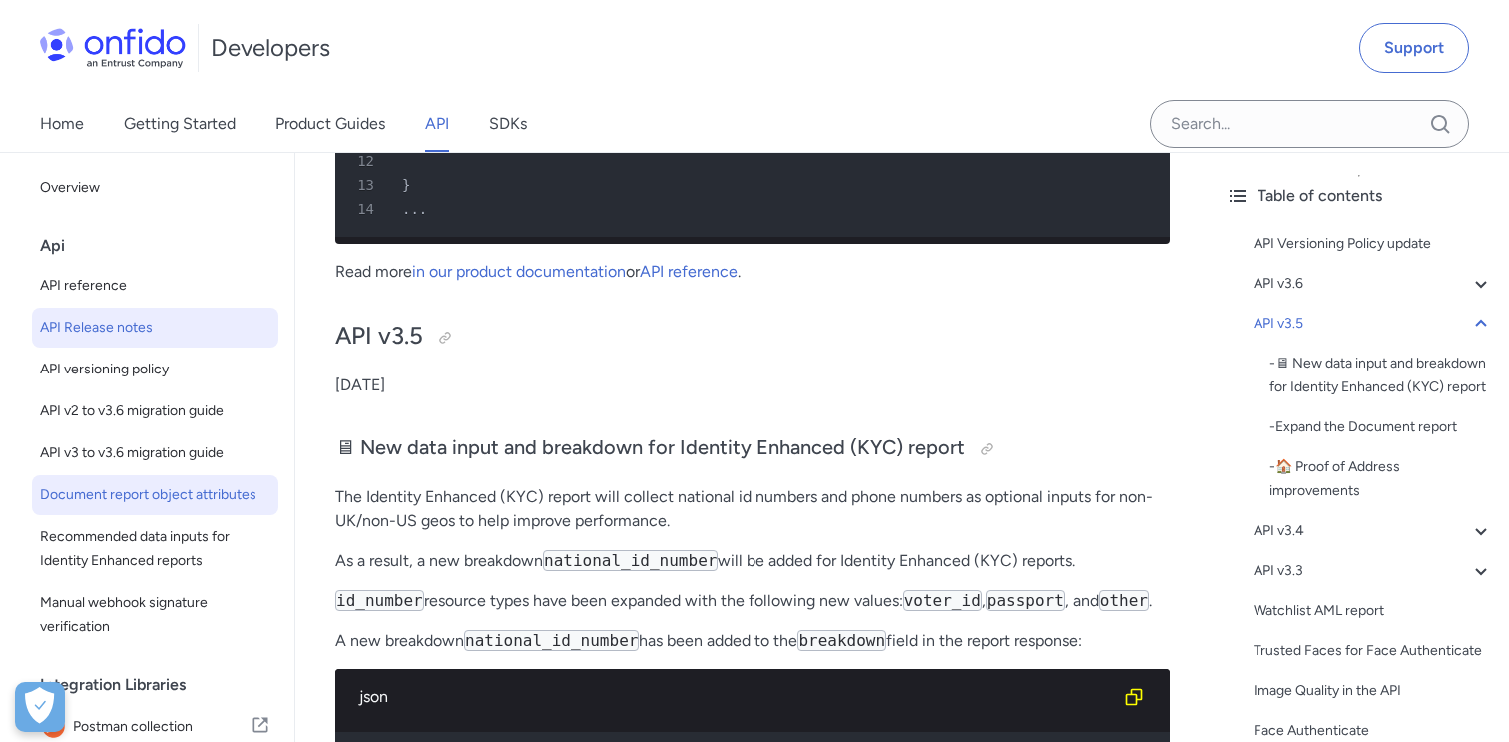
click at [192, 505] on span "Document report object attributes" at bounding box center [155, 495] width 231 height 24
